Goal: Task Accomplishment & Management: Manage account settings

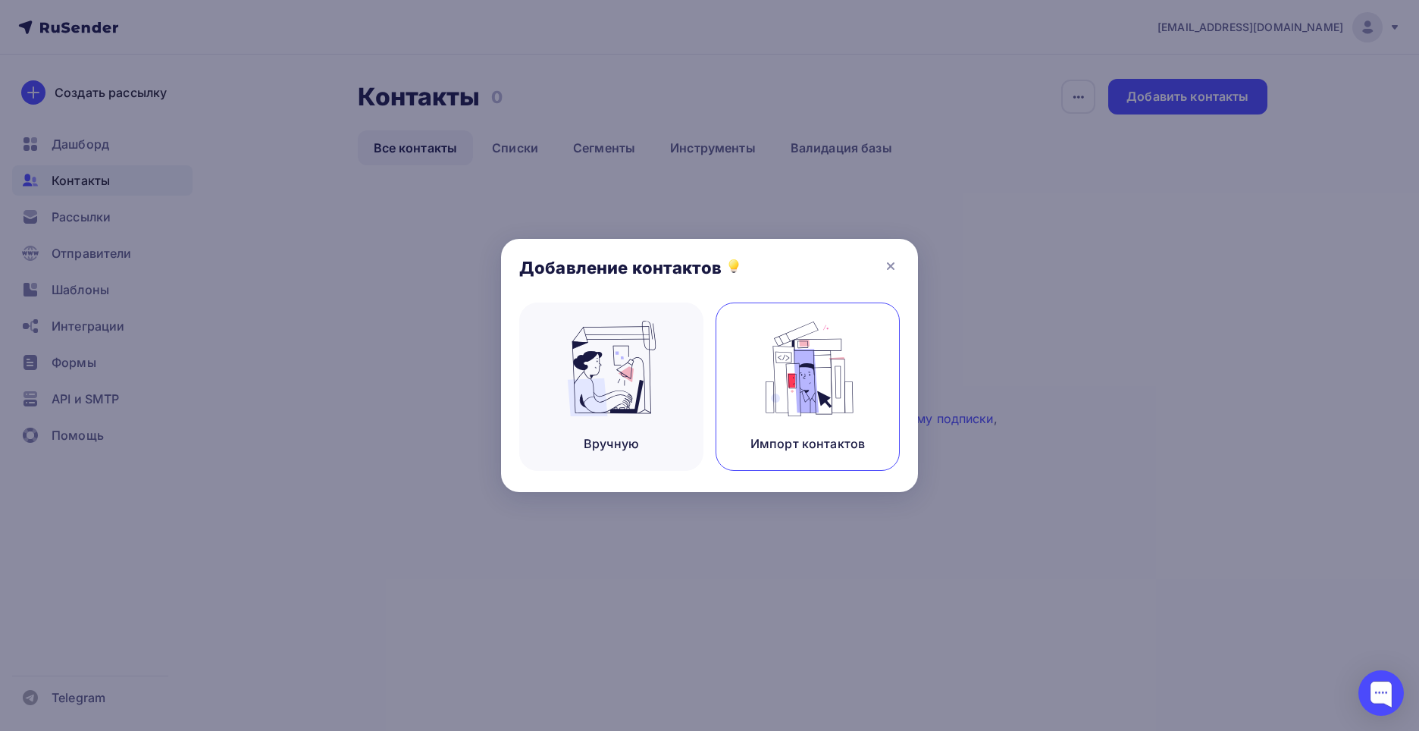
click at [774, 447] on div "Импорт контактов" at bounding box center [807, 443] width 114 height 18
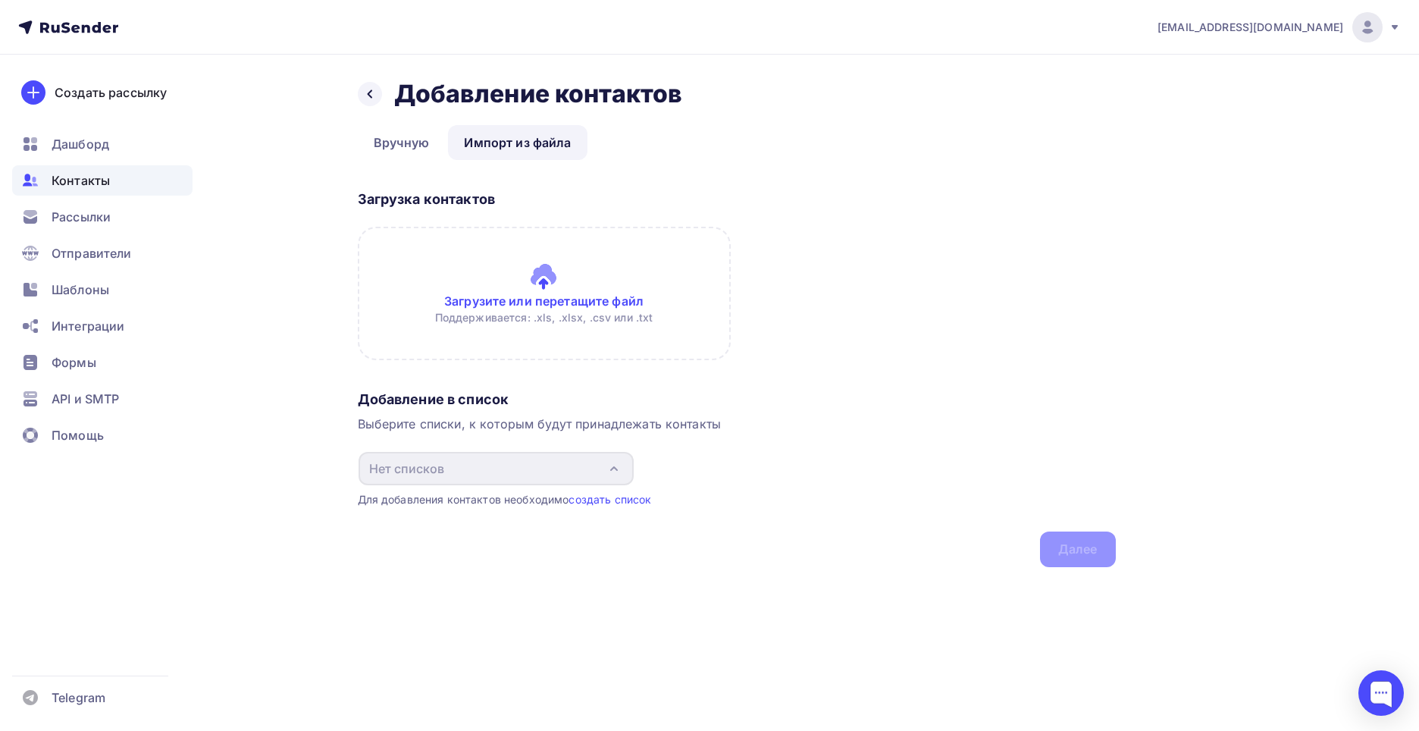
click at [550, 295] on input "file" at bounding box center [544, 293] width 373 height 133
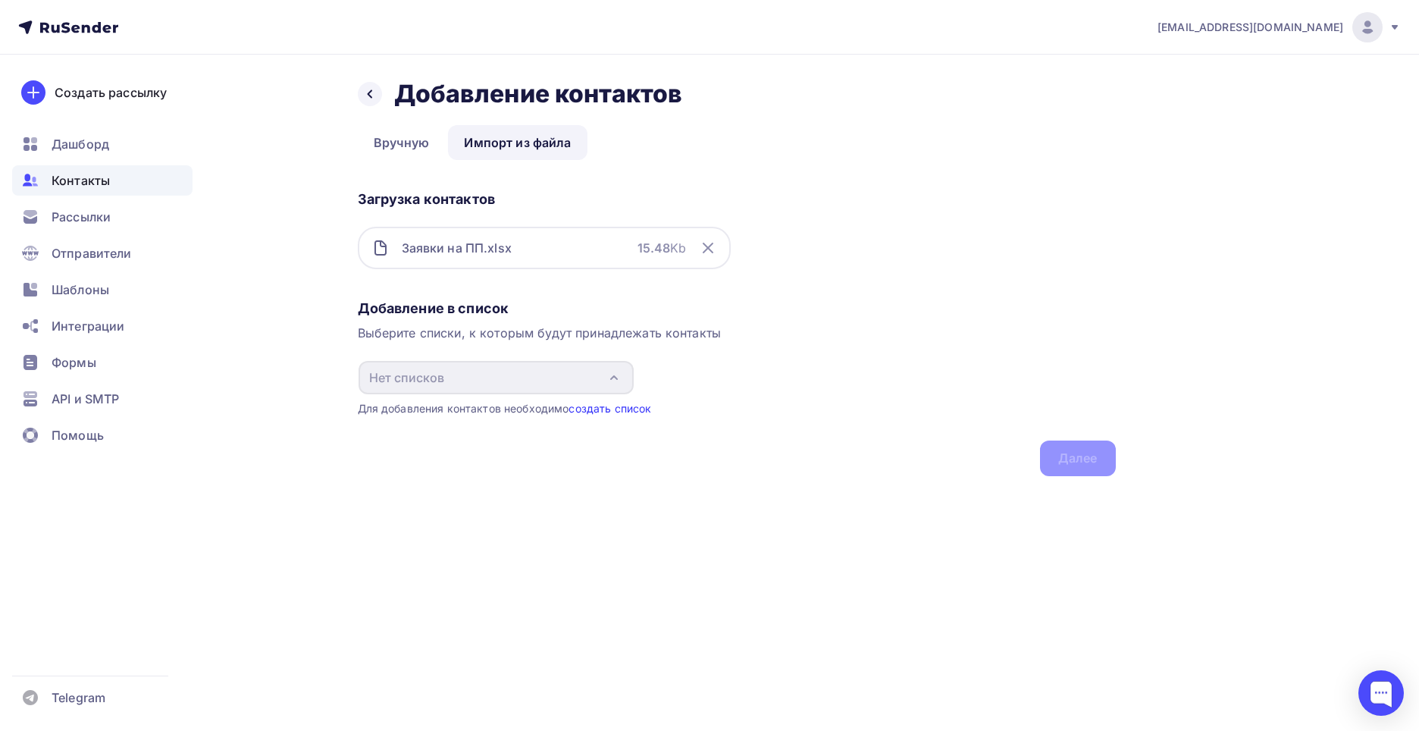
click at [596, 408] on link "создать список" at bounding box center [610, 408] width 83 height 13
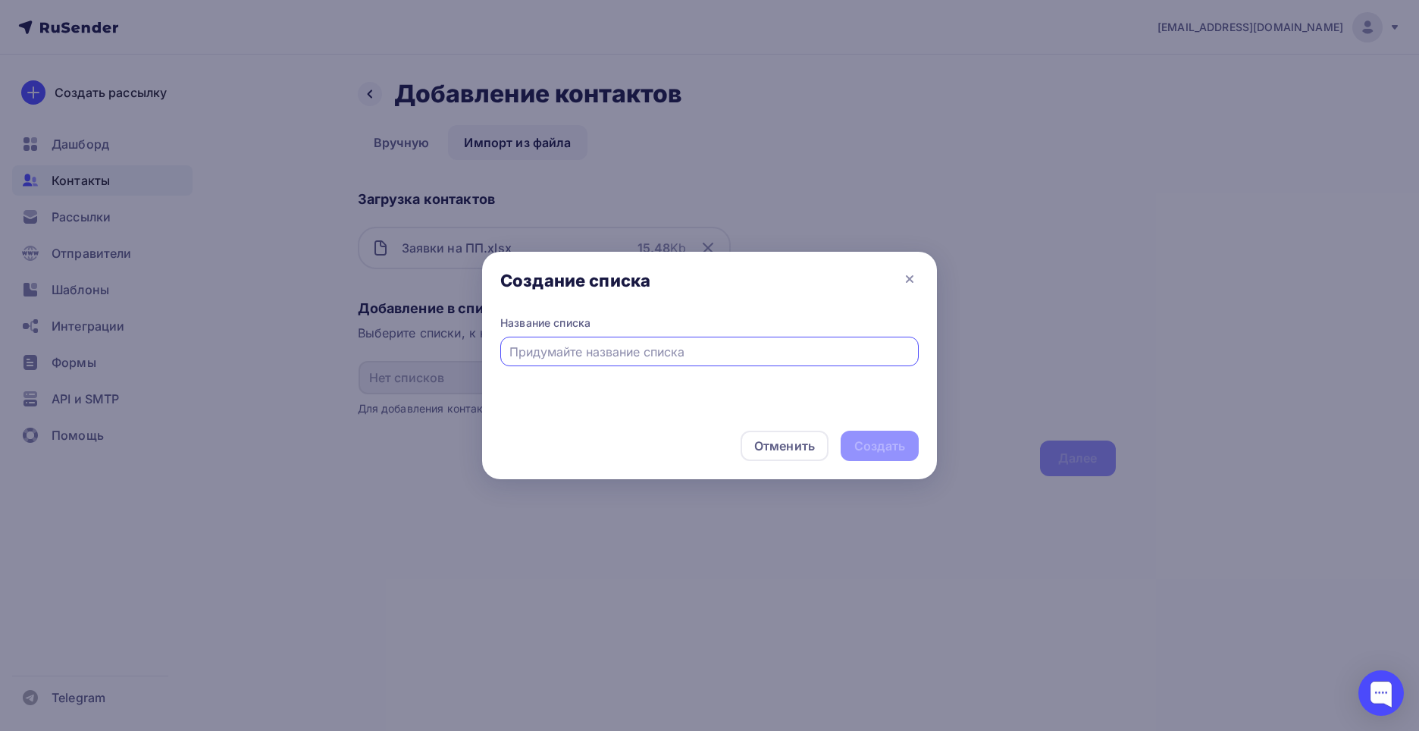
click at [612, 351] on input "text" at bounding box center [709, 352] width 401 height 18
type input "Фарм промышленность"
click at [875, 447] on div "Создать" at bounding box center [879, 445] width 51 height 17
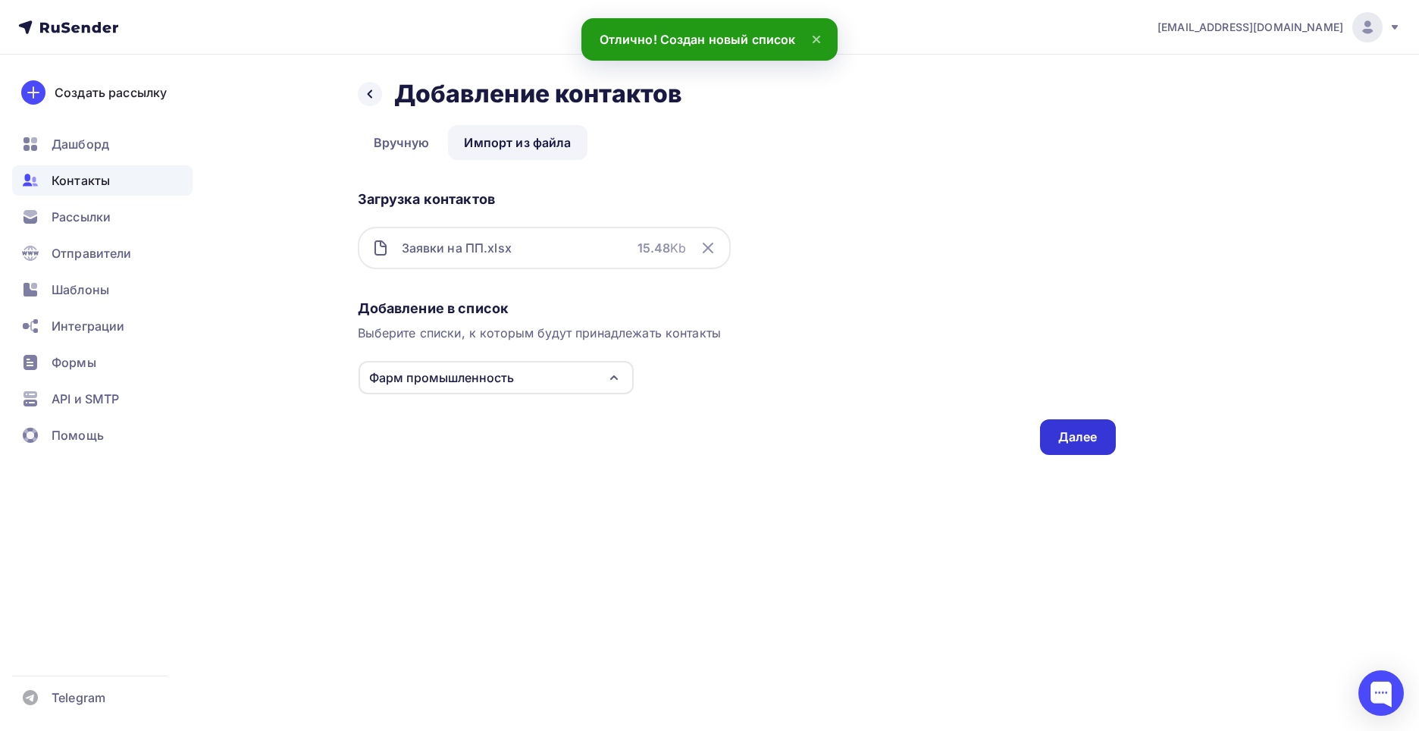
click at [1059, 445] on div "Далее" at bounding box center [1077, 436] width 39 height 17
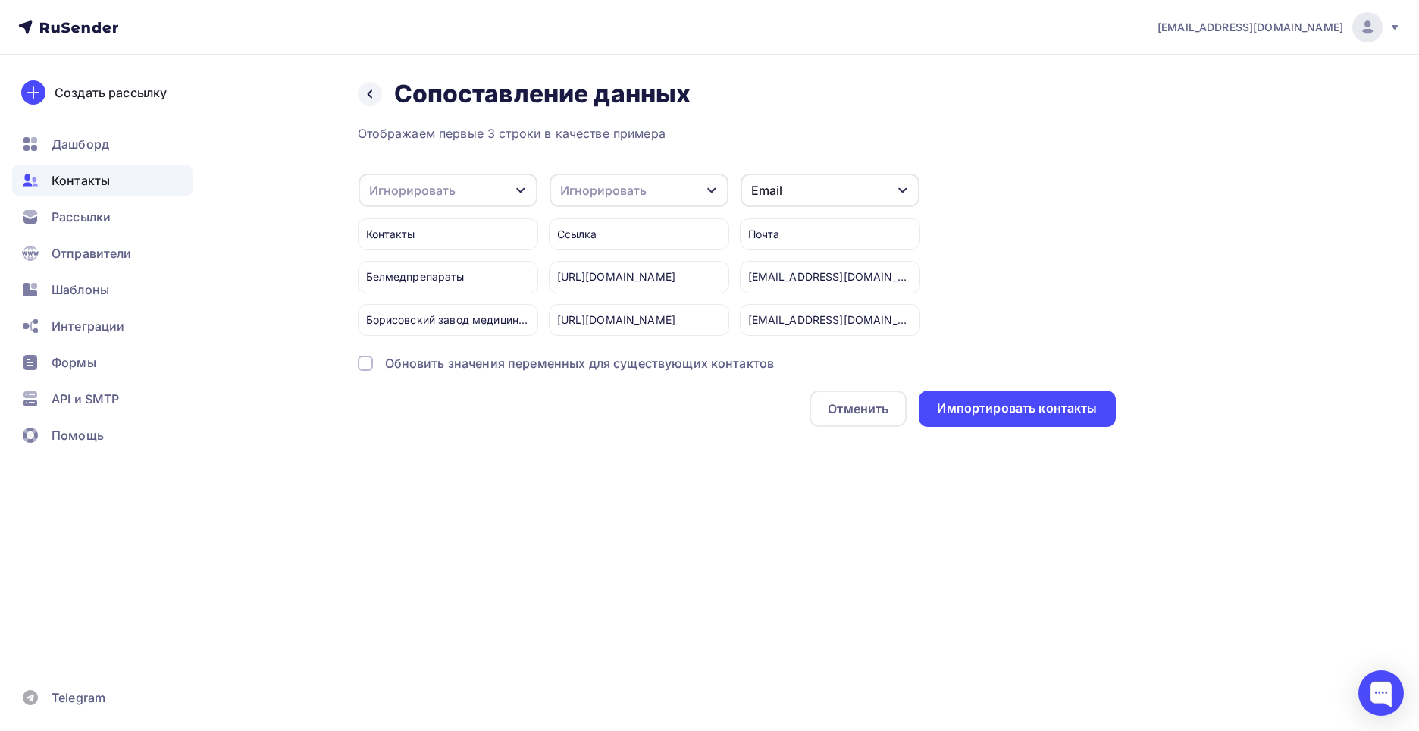
click at [434, 190] on div "Игнорировать" at bounding box center [412, 190] width 86 height 18
click at [417, 271] on div "Имя" at bounding box center [424, 270] width 88 height 18
click at [625, 503] on div "[EMAIL_ADDRESS][DOMAIN_NAME] Аккаунт Тарифы Выйти Создать рассылку [GEOGRAPHIC_…" at bounding box center [709, 365] width 1419 height 731
click at [596, 368] on div "Обновить значения переменных для существующих контактов" at bounding box center [580, 363] width 390 height 18
click at [638, 185] on div "Игнорировать" at bounding box center [603, 190] width 86 height 18
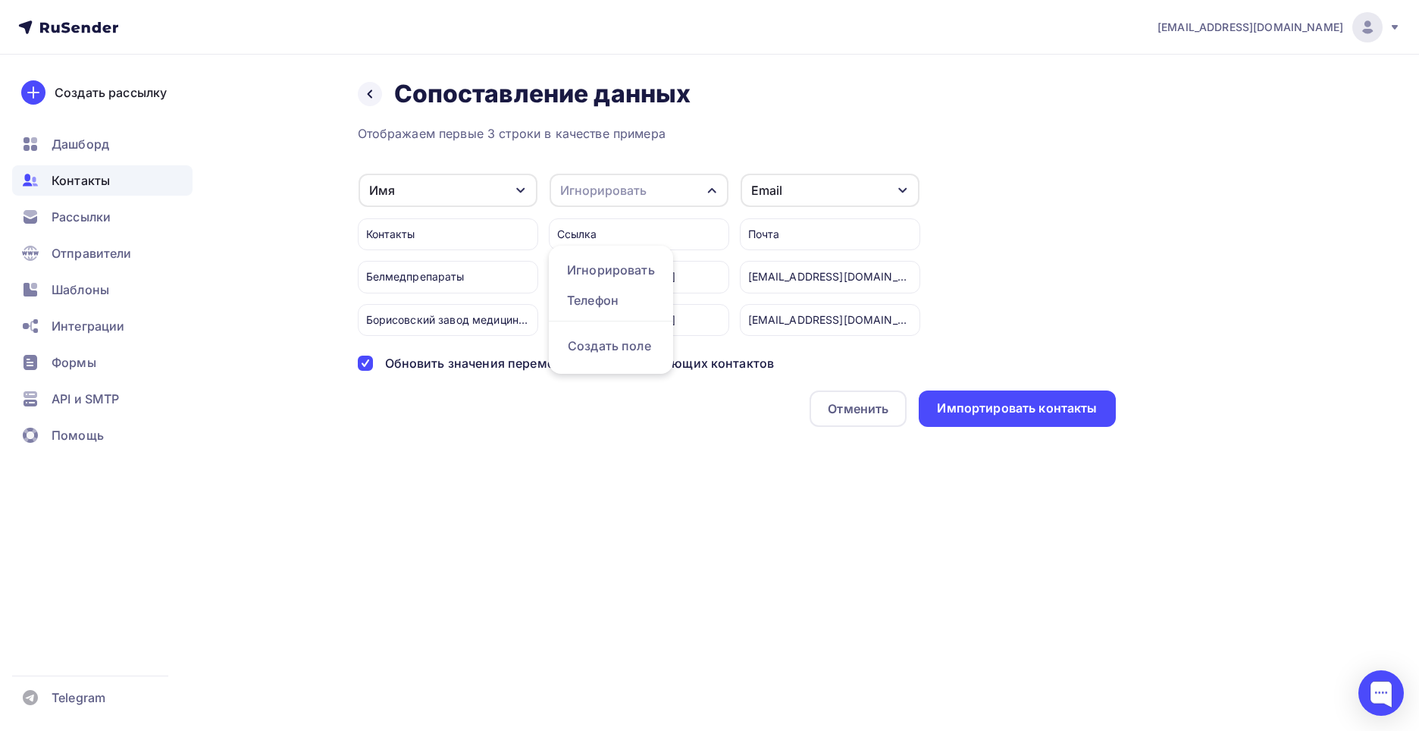
click at [644, 475] on div "Назад Сопоставление данных Сопоставление данных Отображаем первые 3 строки в ка…" at bounding box center [710, 271] width 1242 height 433
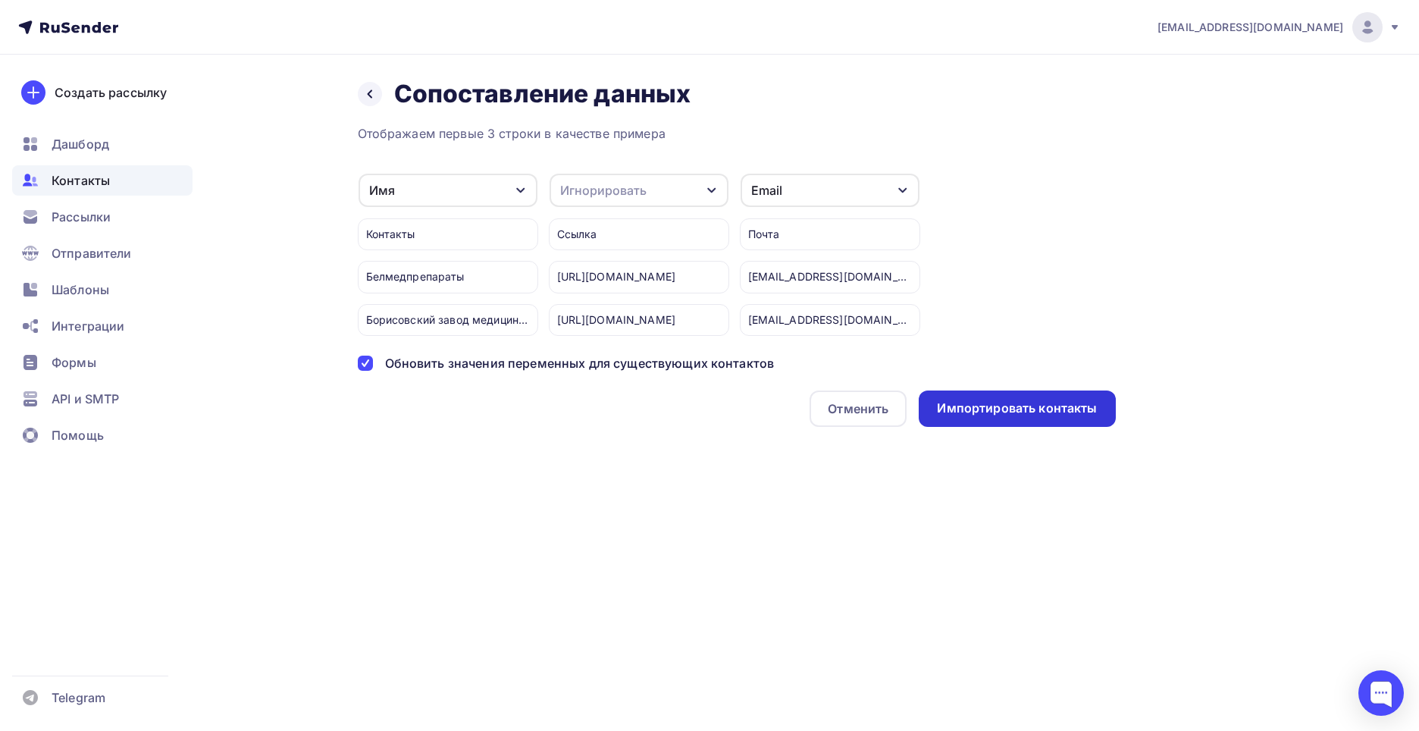
click at [1077, 415] on div "Импортировать контакты" at bounding box center [1017, 408] width 160 height 17
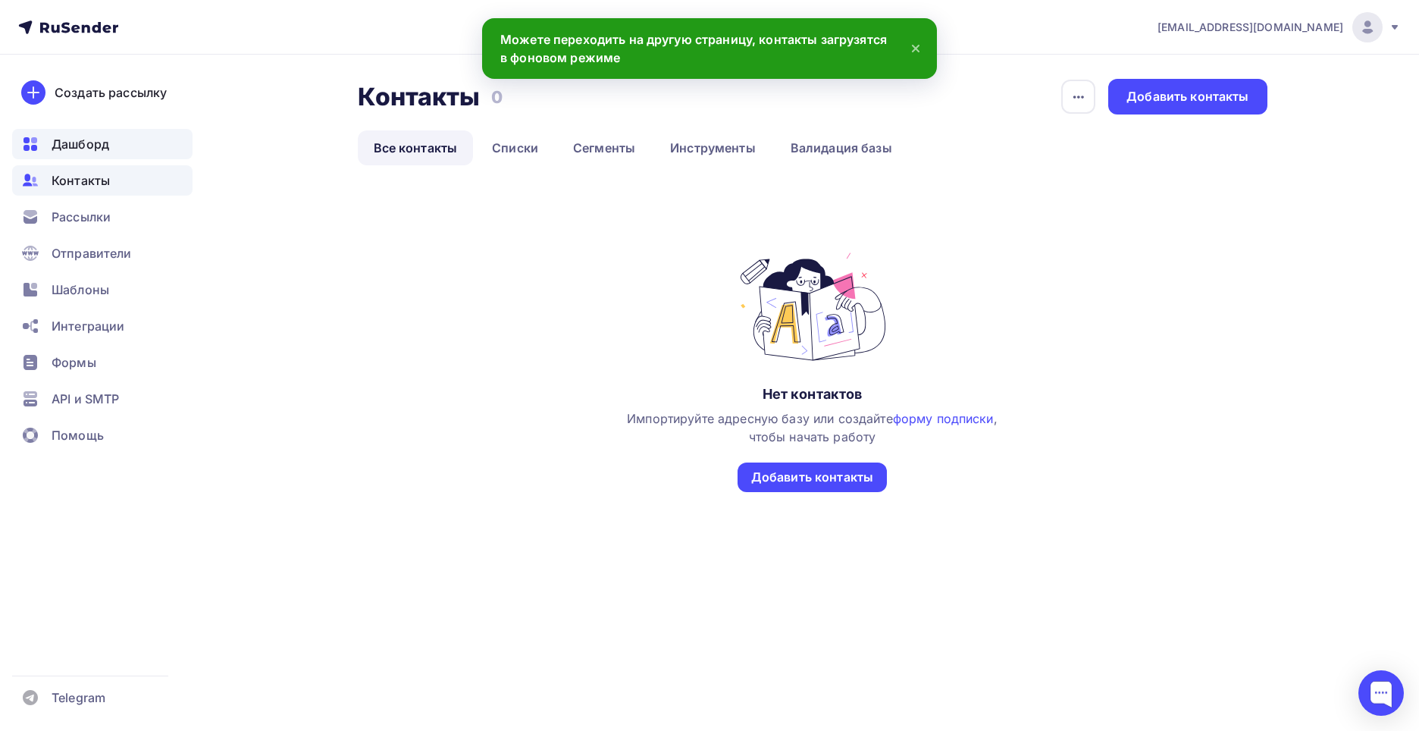
click at [105, 143] on span "Дашборд" at bounding box center [81, 144] width 58 height 18
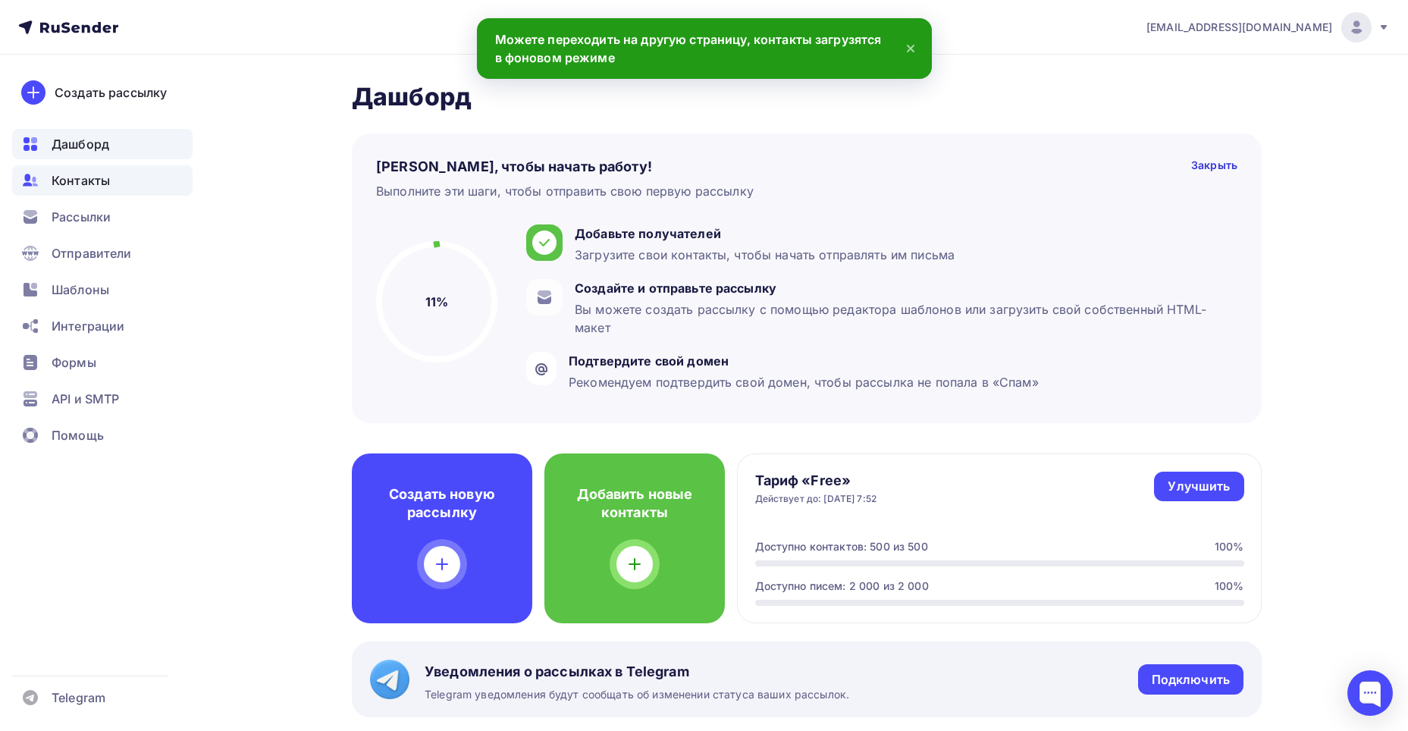
click at [92, 180] on span "Контакты" at bounding box center [81, 180] width 58 height 18
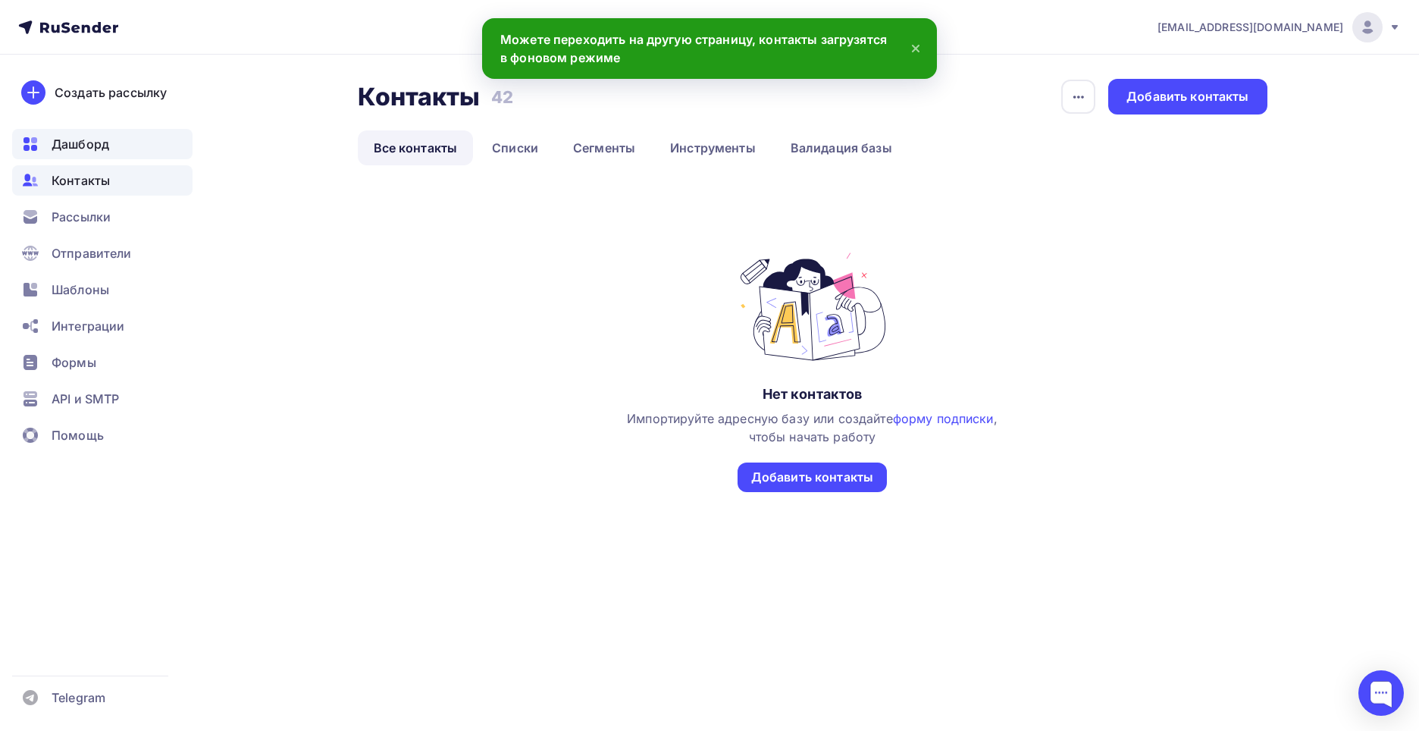
click at [86, 147] on span "Дашборд" at bounding box center [81, 144] width 58 height 18
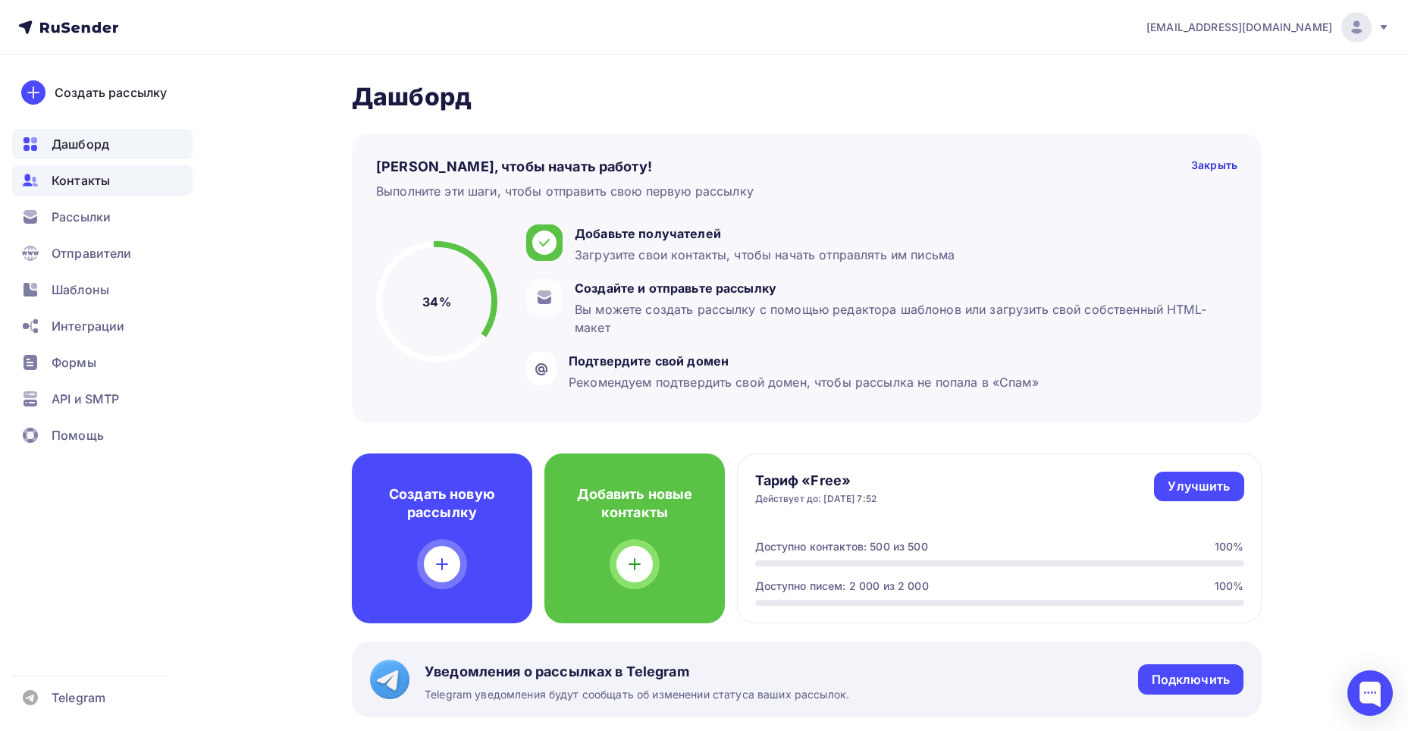
click at [118, 172] on div "Контакты" at bounding box center [102, 180] width 180 height 30
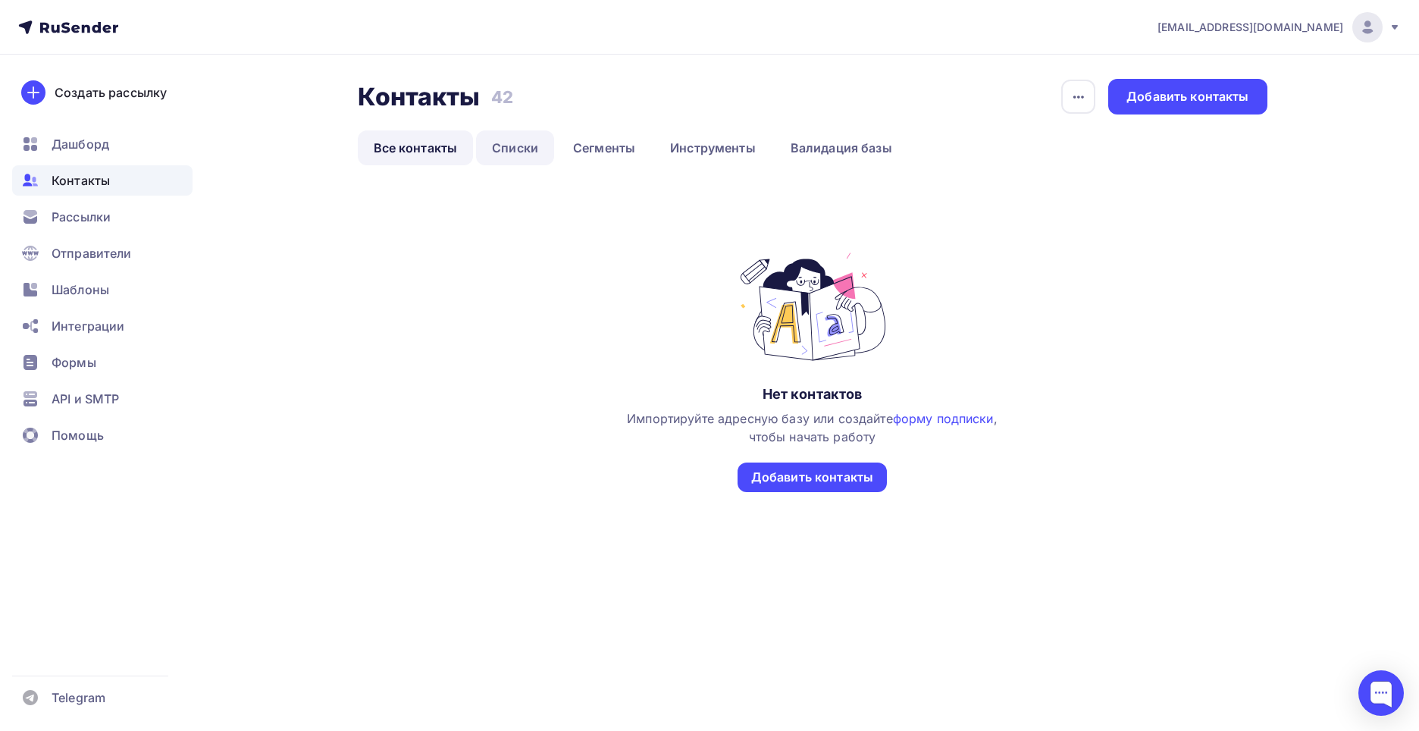
click at [500, 161] on link "Списки" at bounding box center [515, 147] width 78 height 35
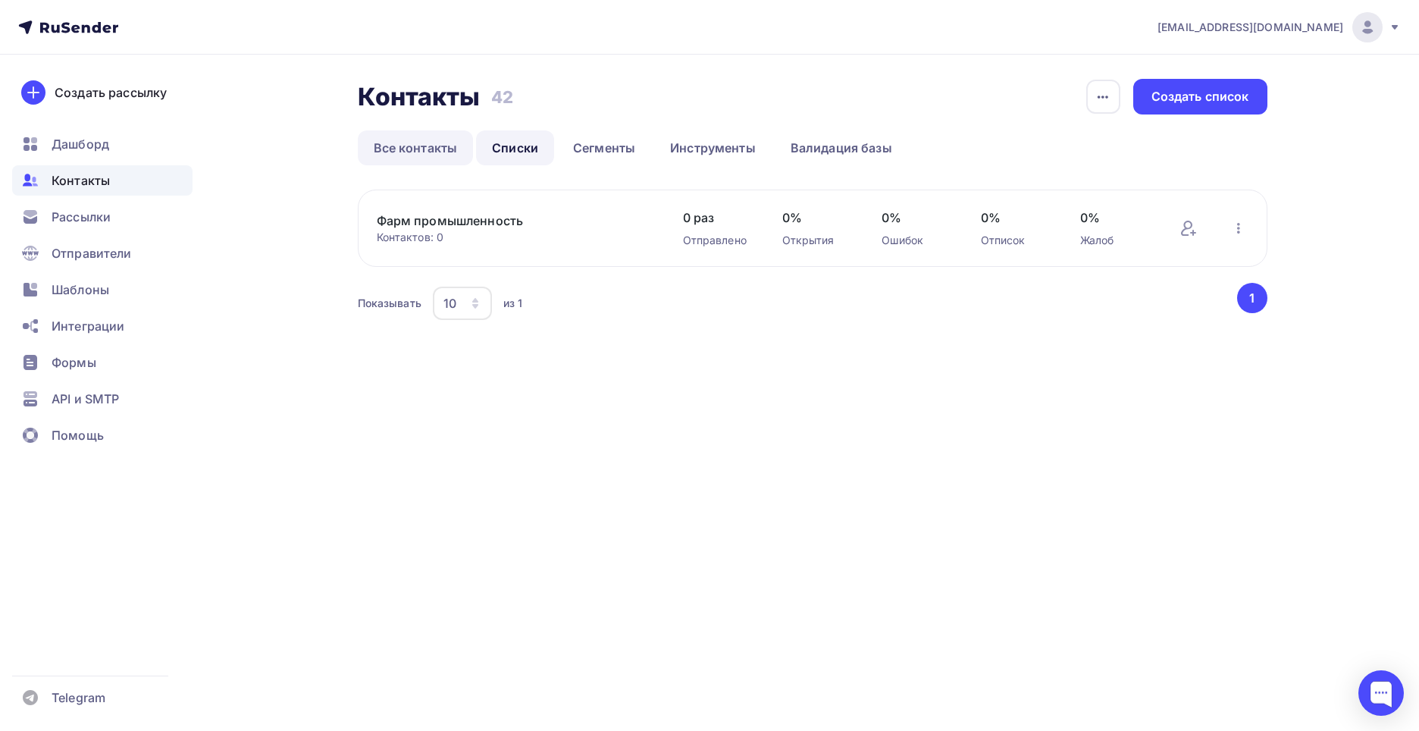
click at [416, 149] on link "Все контакты" at bounding box center [416, 147] width 116 height 35
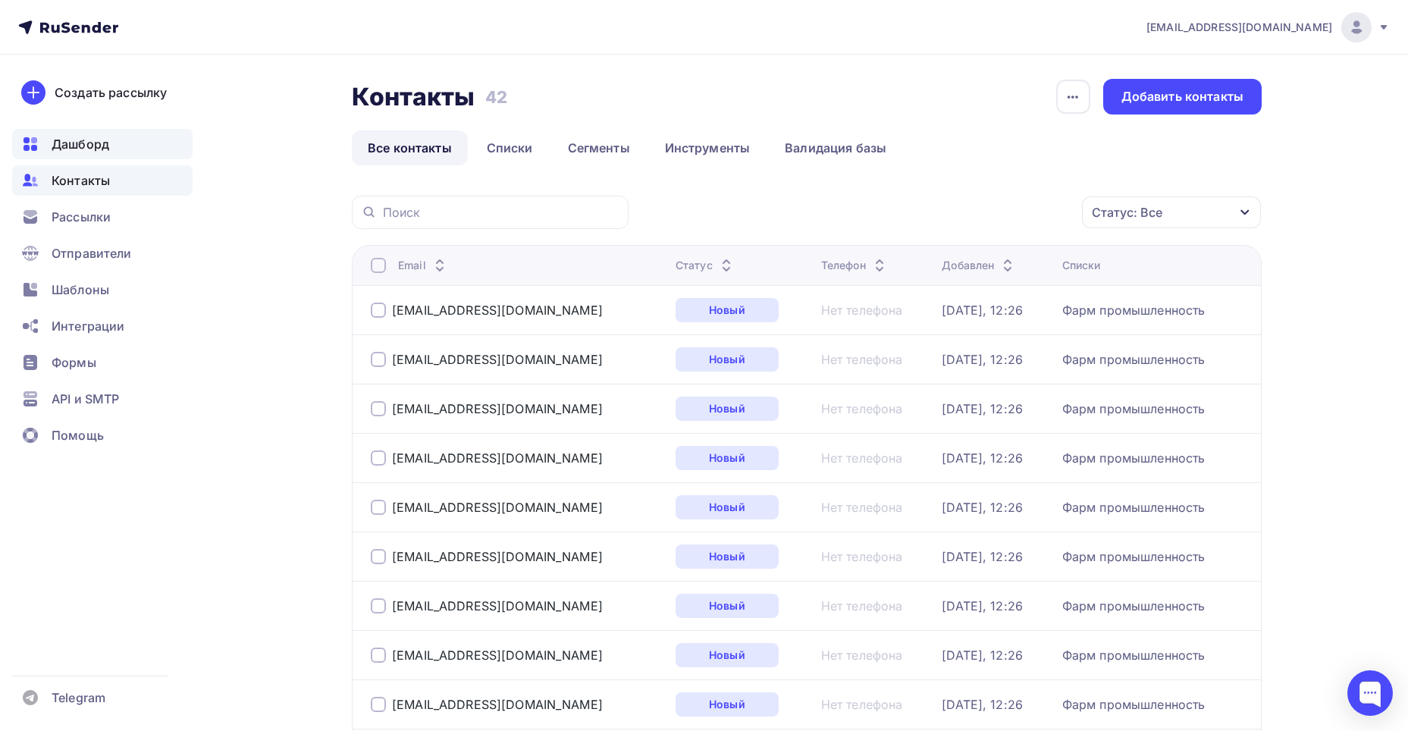
click at [96, 139] on span "Дашборд" at bounding box center [81, 144] width 58 height 18
